Goal: Transaction & Acquisition: Purchase product/service

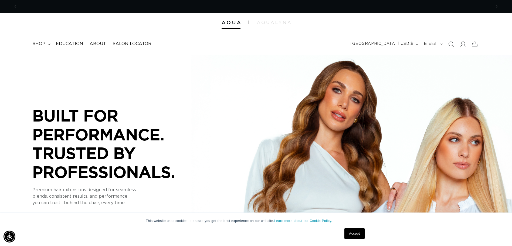
scroll to position [0, 473]
click at [39, 42] on span "shop" at bounding box center [38, 44] width 13 height 6
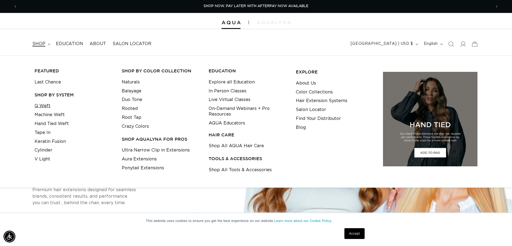
click at [40, 106] on link "Q Weft" at bounding box center [43, 105] width 16 height 9
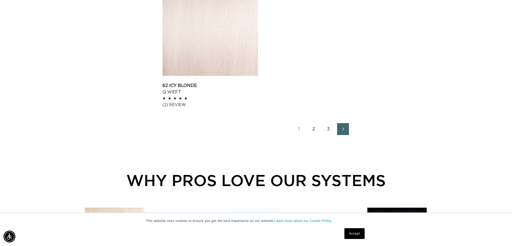
scroll to position [890, 0]
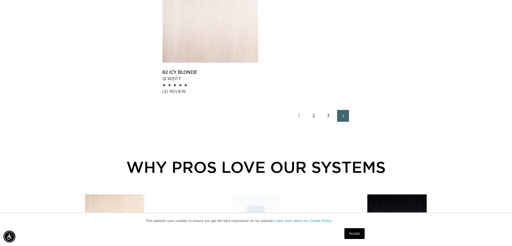
click at [315, 117] on link "2" at bounding box center [314, 116] width 12 height 12
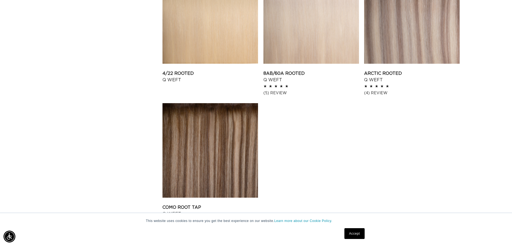
scroll to position [863, 0]
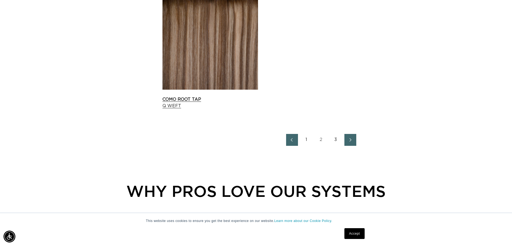
drag, startPoint x: 196, startPoint y: 53, endPoint x: 224, endPoint y: 98, distance: 52.7
click at [196, 96] on link "Como Root Tap Q Weft" at bounding box center [210, 102] width 96 height 13
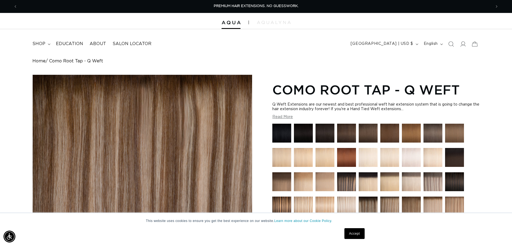
click at [356, 235] on link "Accept" at bounding box center [354, 233] width 20 height 11
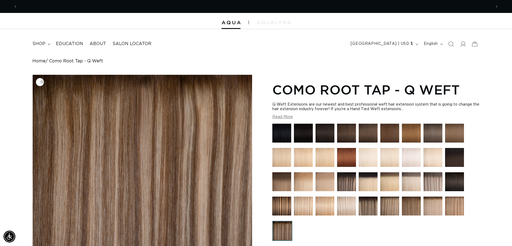
scroll to position [0, 473]
click at [190, 190] on img "Gallery Viewer" at bounding box center [142, 175] width 219 height 200
click at [373, 207] on img at bounding box center [368, 205] width 19 height 19
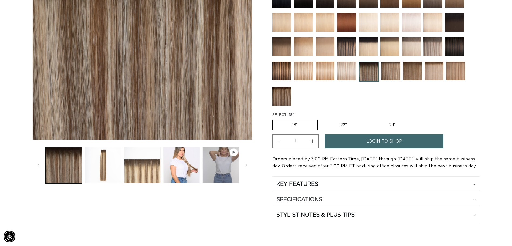
scroll to position [54, 0]
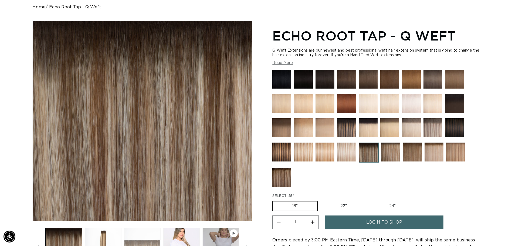
click at [151, 240] on button "Load image 3 in gallery view" at bounding box center [142, 246] width 36 height 36
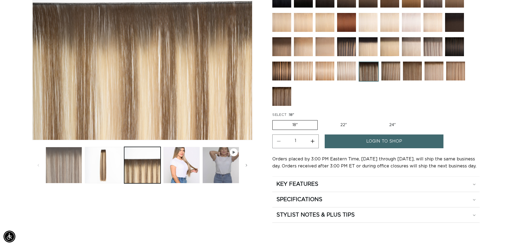
scroll to position [0, 947]
click at [70, 166] on button "Load image 1 in gallery view" at bounding box center [64, 165] width 36 height 36
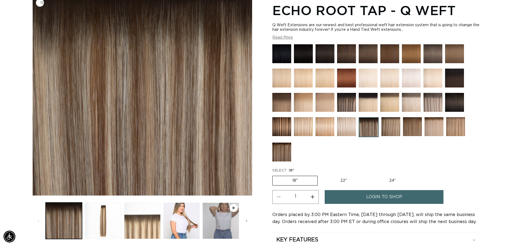
scroll to position [21, 0]
